Goal: Task Accomplishment & Management: Manage account settings

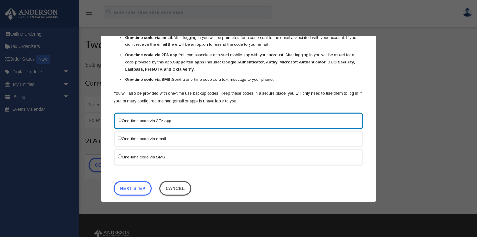
scroll to position [45, 0]
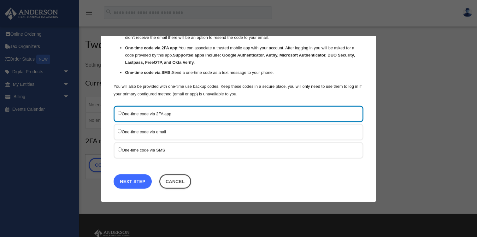
click at [135, 179] on link "Next Step" at bounding box center [132, 181] width 38 height 14
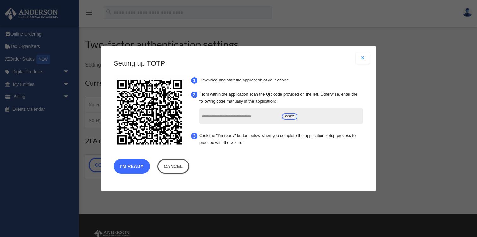
click at [136, 165] on button "I'm Ready" at bounding box center [131, 166] width 36 height 14
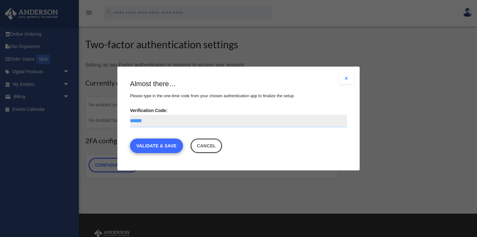
type input "******"
click at [171, 147] on link "Validate & Save" at bounding box center [156, 145] width 53 height 14
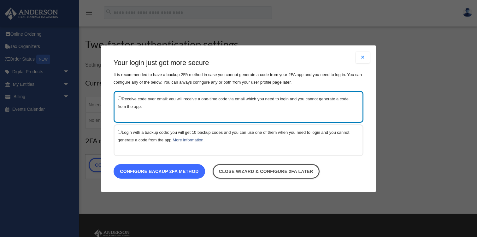
click at [171, 168] on link "Configure backup 2FA method" at bounding box center [158, 171] width 91 height 14
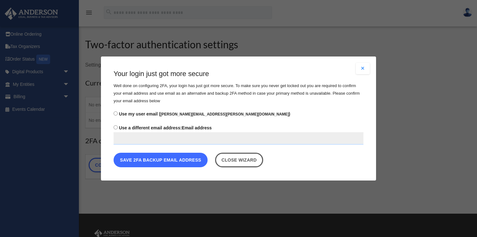
click at [165, 158] on button "Save 2FA backup email address" at bounding box center [160, 160] width 94 height 14
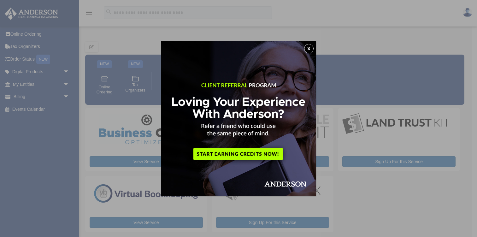
click at [308, 49] on button "x" at bounding box center [308, 48] width 9 height 9
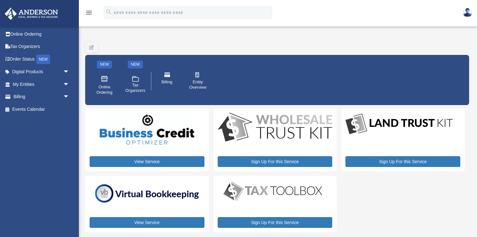
click at [378, 207] on div "View Service Sign Up For this Service Sign Up For this Service View Service Sig…" at bounding box center [274, 170] width 379 height 124
click at [256, 37] on div "My Services date_range Published on Last updated August 8, 2024 July 2, 2020 by…" at bounding box center [277, 135] width 384 height 210
click at [48, 72] on link "Digital Products arrow_drop_down" at bounding box center [41, 72] width 74 height 13
click at [42, 84] on link "My Entities arrow_drop_down" at bounding box center [41, 84] width 74 height 13
click at [68, 84] on span "arrow_drop_down" at bounding box center [69, 84] width 13 height 13
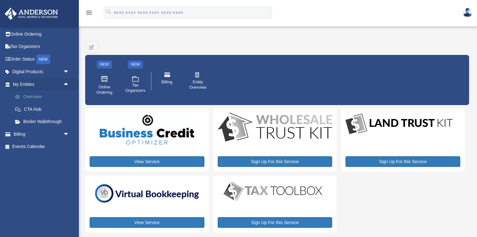
click at [44, 98] on link "Overview" at bounding box center [44, 96] width 70 height 13
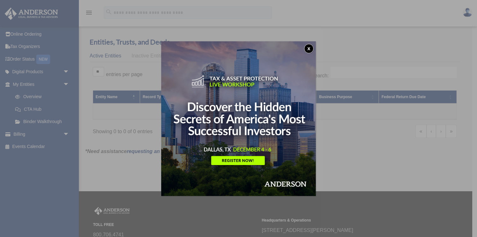
click at [308, 48] on button "x" at bounding box center [308, 48] width 9 height 9
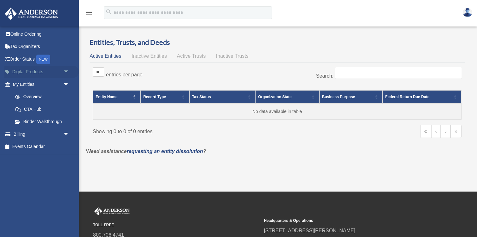
click at [25, 74] on link "Digital Products arrow_drop_down" at bounding box center [41, 72] width 74 height 13
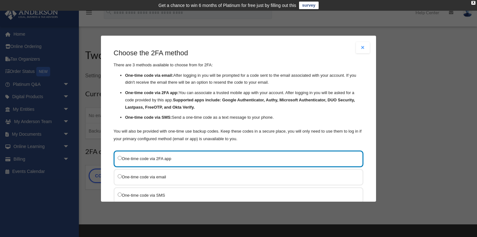
scroll to position [45, 0]
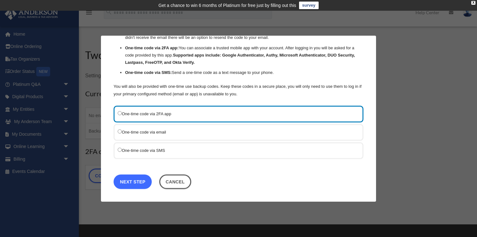
click at [123, 182] on link "Next Step" at bounding box center [132, 181] width 38 height 14
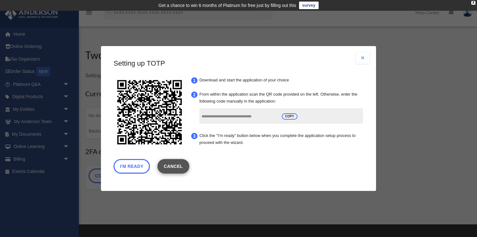
click at [173, 159] on link "Cancel" at bounding box center [173, 166] width 32 height 14
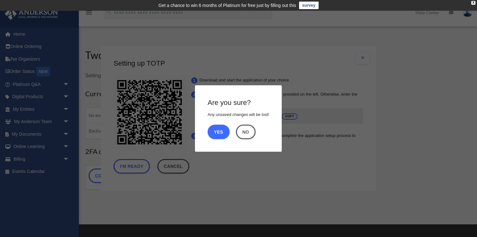
click at [220, 131] on button "Yes" at bounding box center [218, 132] width 22 height 14
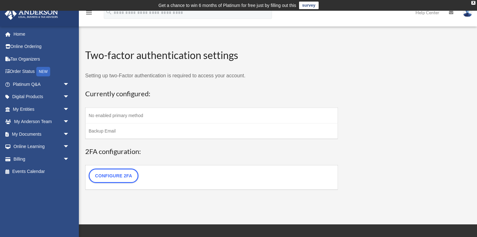
click at [212, 94] on h3 "Currently configured:" at bounding box center [211, 94] width 252 height 10
click at [64, 121] on span "arrow_drop_down" at bounding box center [69, 121] width 13 height 13
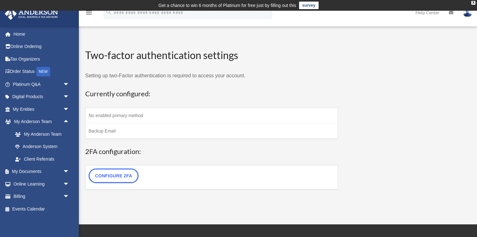
click at [187, 97] on h3 "Currently configured:" at bounding box center [211, 94] width 252 height 10
click at [149, 112] on td "No enabled primary method" at bounding box center [211, 114] width 252 height 15
click at [118, 178] on link "Configure 2FA" at bounding box center [114, 175] width 50 height 14
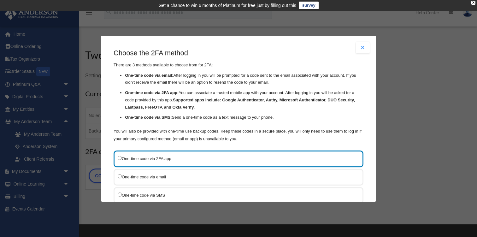
scroll to position [45, 0]
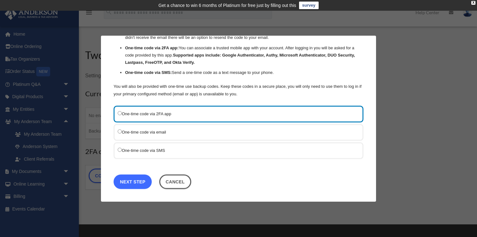
click at [133, 185] on link "Next Step" at bounding box center [132, 181] width 38 height 14
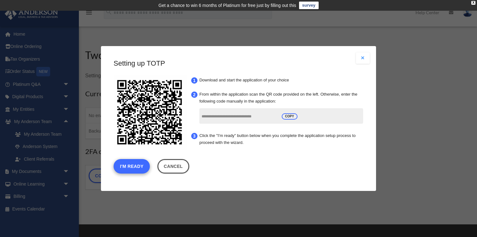
click at [135, 168] on button "I'm Ready" at bounding box center [131, 166] width 36 height 14
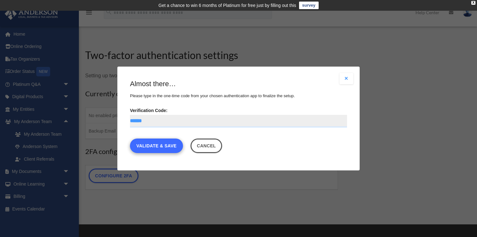
type input "******"
click at [161, 147] on link "Validate & Save" at bounding box center [156, 145] width 53 height 14
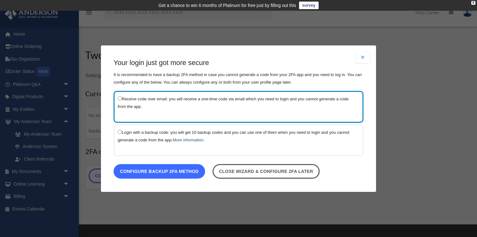
click at [160, 170] on link "Configure backup 2FA method" at bounding box center [158, 171] width 91 height 14
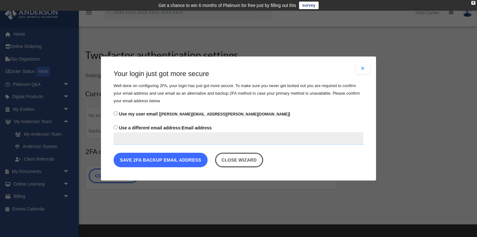
click at [165, 158] on button "Save 2FA backup email address" at bounding box center [160, 160] width 94 height 14
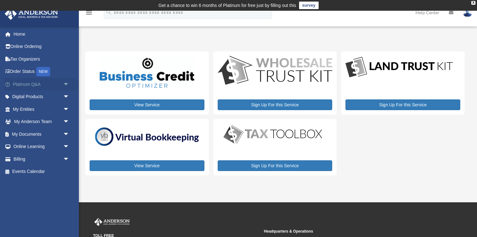
click at [26, 82] on link "Platinum Q&A arrow_drop_down" at bounding box center [41, 84] width 74 height 13
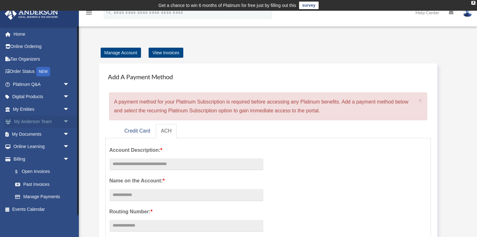
click at [47, 120] on link "My [PERSON_NAME] Team arrow_drop_down" at bounding box center [41, 121] width 74 height 13
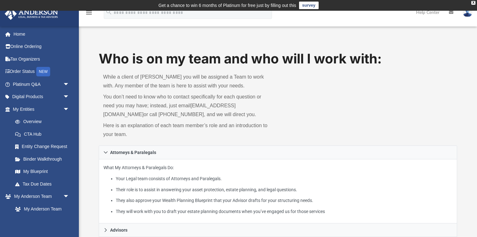
click at [231, 86] on p "While a client of Anderson you will be assigned a Team to work with. Any member…" at bounding box center [188, 81] width 170 height 18
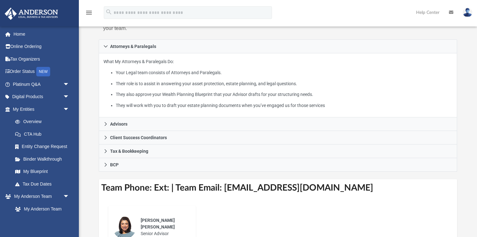
scroll to position [107, 0]
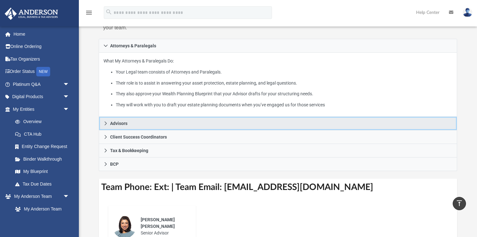
click at [209, 118] on link "Advisors" at bounding box center [278, 124] width 358 height 14
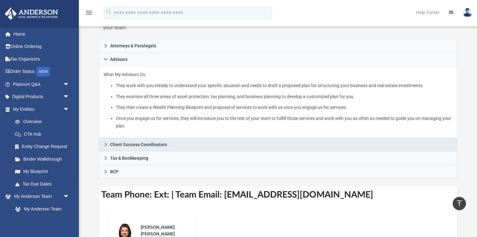
click at [172, 142] on link "Client Success Coordinators" at bounding box center [278, 145] width 358 height 14
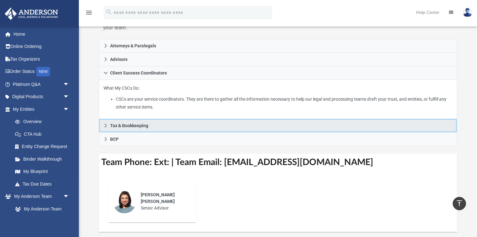
click at [159, 128] on link "Tax & Bookkeeping" at bounding box center [278, 126] width 358 height 14
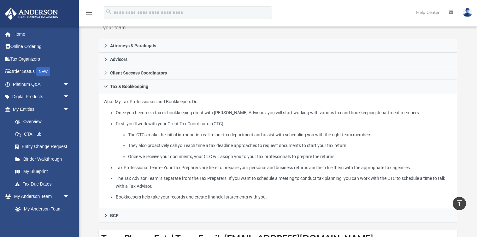
click at [166, 128] on li "First, you’ll work with your Client Tax Coordinator (CTC) The CTCs make the ini…" at bounding box center [284, 140] width 336 height 41
click at [162, 125] on li "First, you’ll work with your Client Tax Coordinator (CTC) The CTCs make the ini…" at bounding box center [284, 140] width 336 height 41
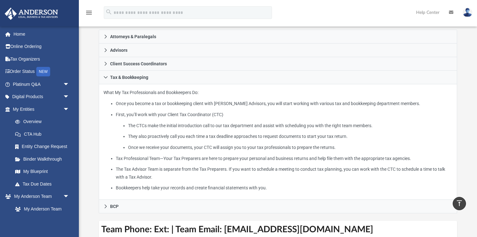
click at [162, 129] on ul "The CTCs make the initial introduction call to our tax department and assist wi…" at bounding box center [284, 137] width 336 height 30
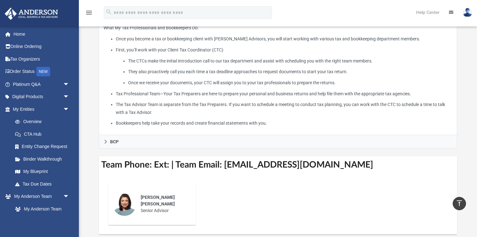
scroll to position [181, 0]
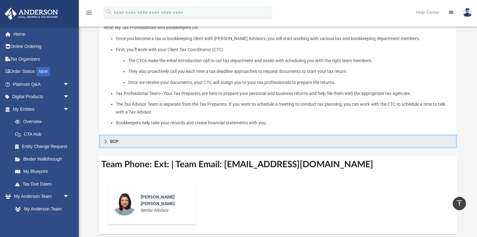
click at [122, 138] on link "BCP" at bounding box center [278, 142] width 358 height 14
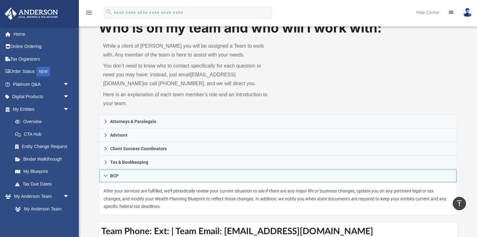
scroll to position [0, 0]
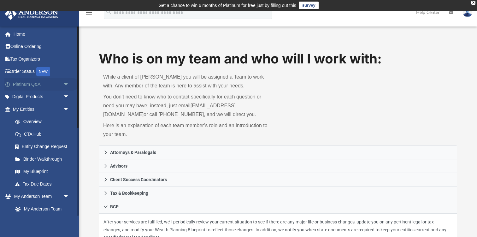
click at [31, 89] on link "Platinum Q&A arrow_drop_down" at bounding box center [41, 84] width 74 height 13
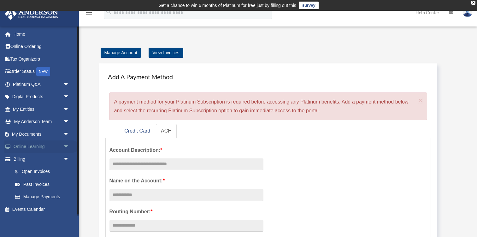
click at [66, 145] on span "arrow_drop_down" at bounding box center [69, 146] width 13 height 13
click at [38, 159] on link "Courses" at bounding box center [44, 159] width 70 height 13
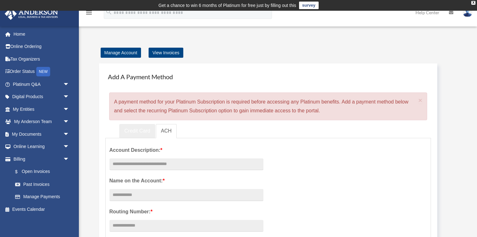
click at [143, 130] on link "Credit Card" at bounding box center [137, 131] width 36 height 14
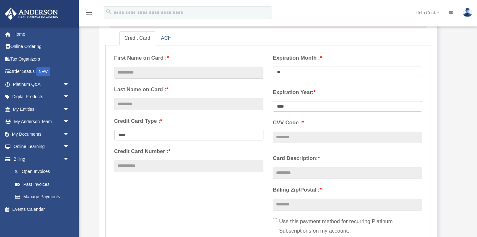
scroll to position [93, 0]
click at [148, 68] on input "text" at bounding box center [188, 72] width 149 height 12
type input "****"
type input "*****"
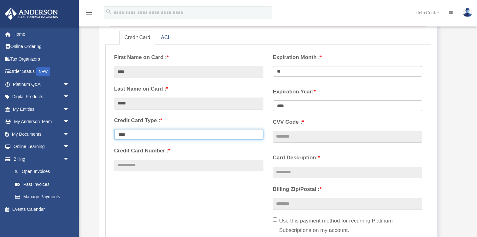
select select "****"
type input "**********"
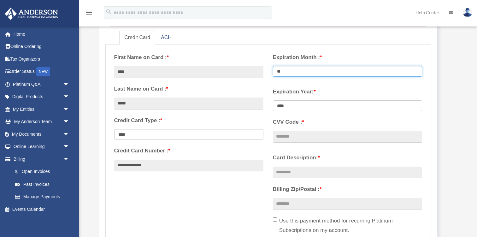
select select "**"
select select "****"
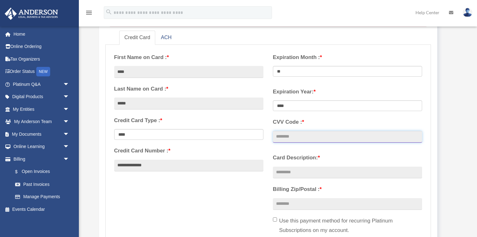
click at [291, 134] on input "CVV Code : *" at bounding box center [347, 137] width 149 height 12
type input "****"
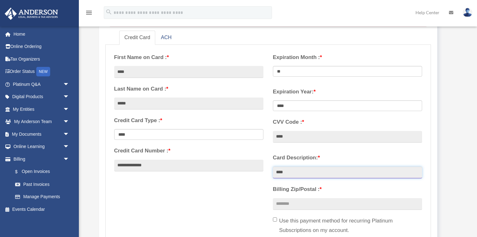
type input "****"
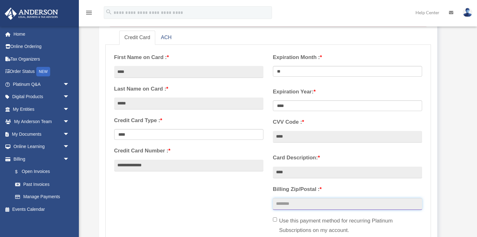
click at [303, 203] on input "Billing Zip/Postal : *" at bounding box center [347, 204] width 149 height 12
type input "*****"
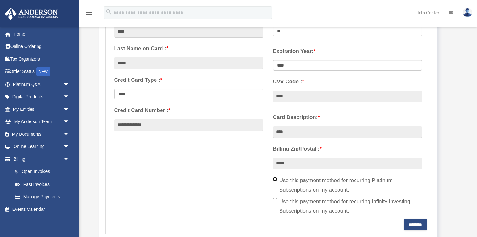
scroll to position [164, 0]
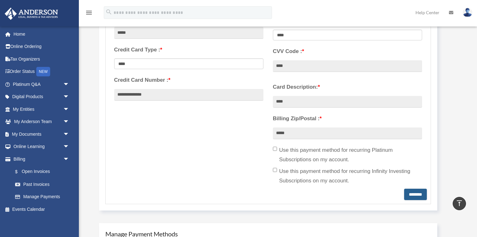
click at [407, 194] on input "********" at bounding box center [415, 193] width 23 height 11
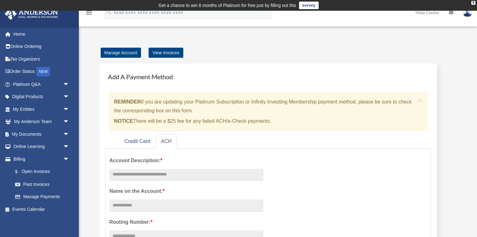
click at [308, 62] on div "Add A Payment Method × REMINDER if you are updating your Platinum Subscription …" at bounding box center [277, 228] width 369 height 343
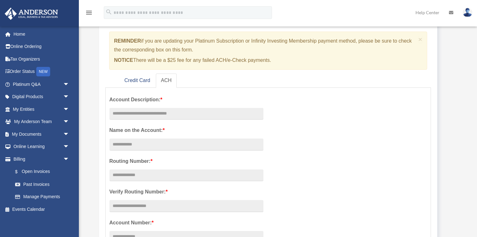
scroll to position [61, 0]
click at [132, 79] on link "Credit Card" at bounding box center [137, 80] width 36 height 14
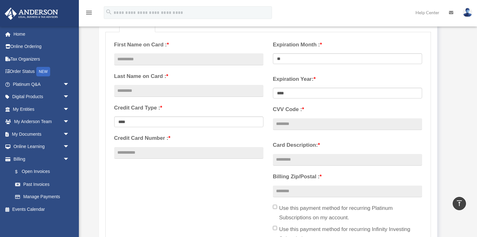
scroll to position [0, 0]
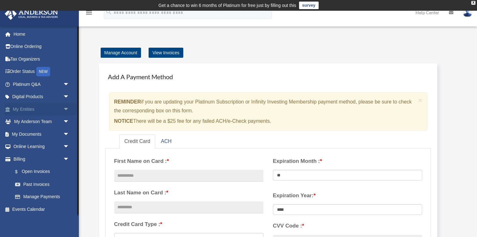
click at [67, 108] on span "arrow_drop_down" at bounding box center [69, 109] width 13 height 13
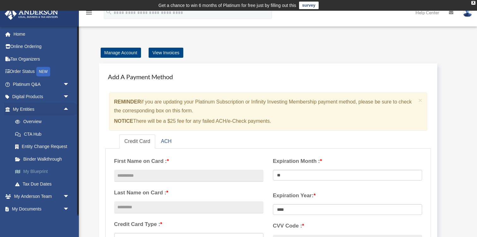
click at [54, 169] on link "My Blueprint" at bounding box center [44, 171] width 70 height 13
